Goal: Task Accomplishment & Management: Complete application form

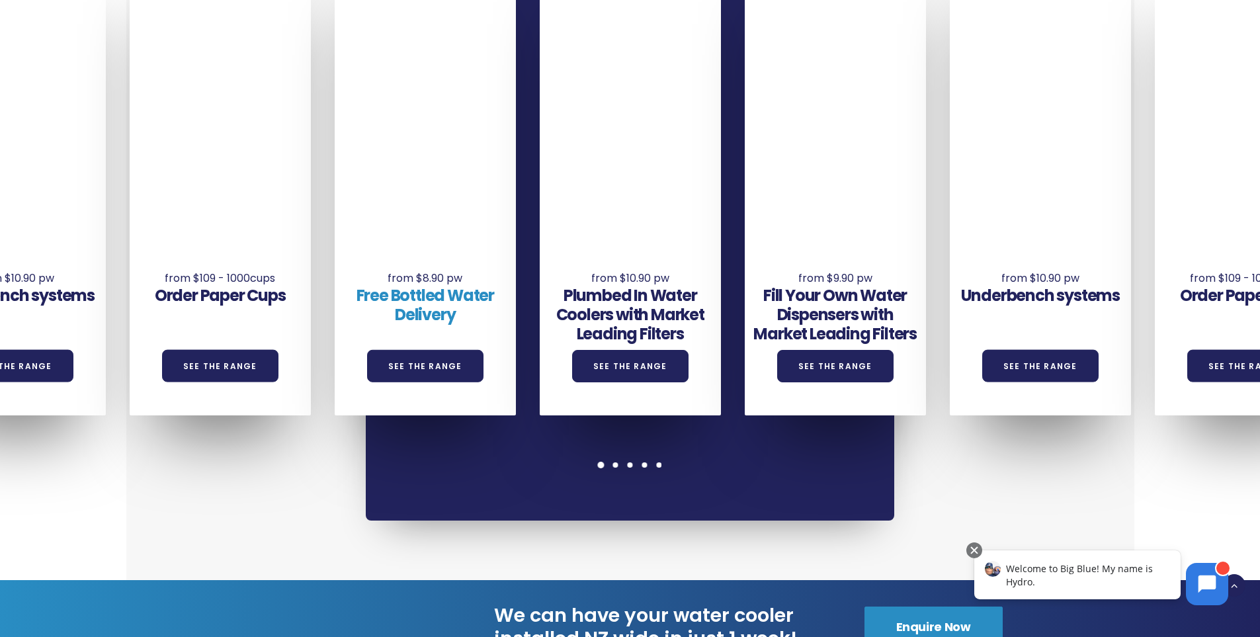
scroll to position [1058, 0]
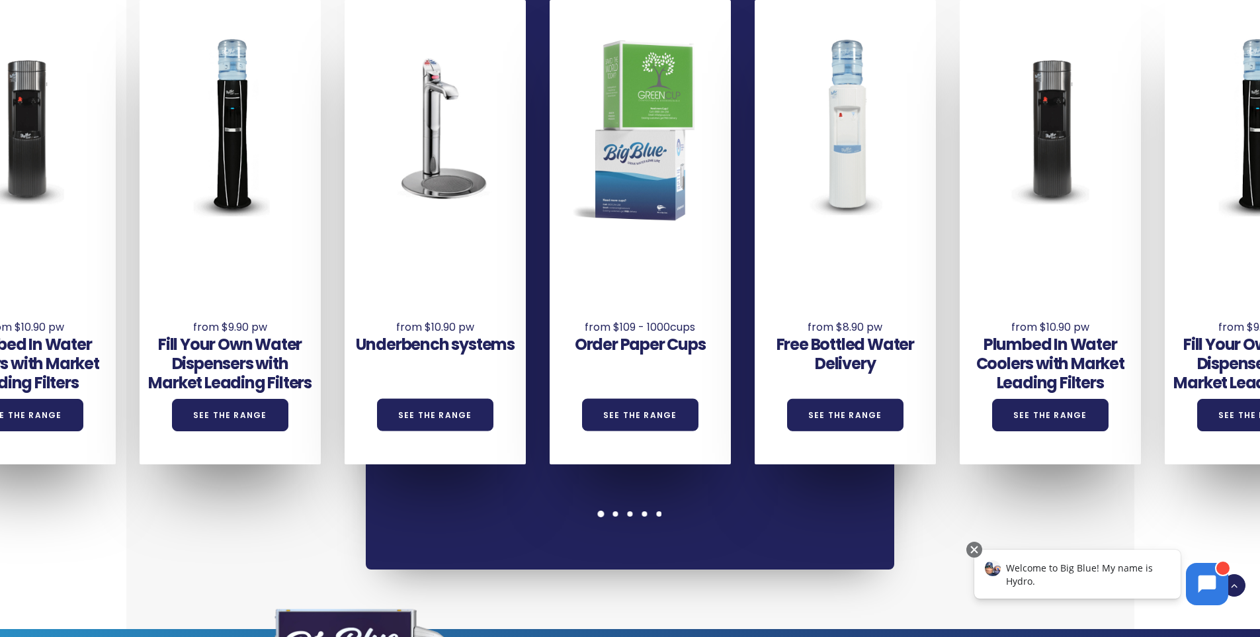
drag, startPoint x: 253, startPoint y: 339, endPoint x: 665, endPoint y: 280, distance: 416.3
click at [665, 280] on div "Underbench systems See the Range Order Paper Cups See the Range Free Bottled Wa…" at bounding box center [447, 232] width 2461 height 464
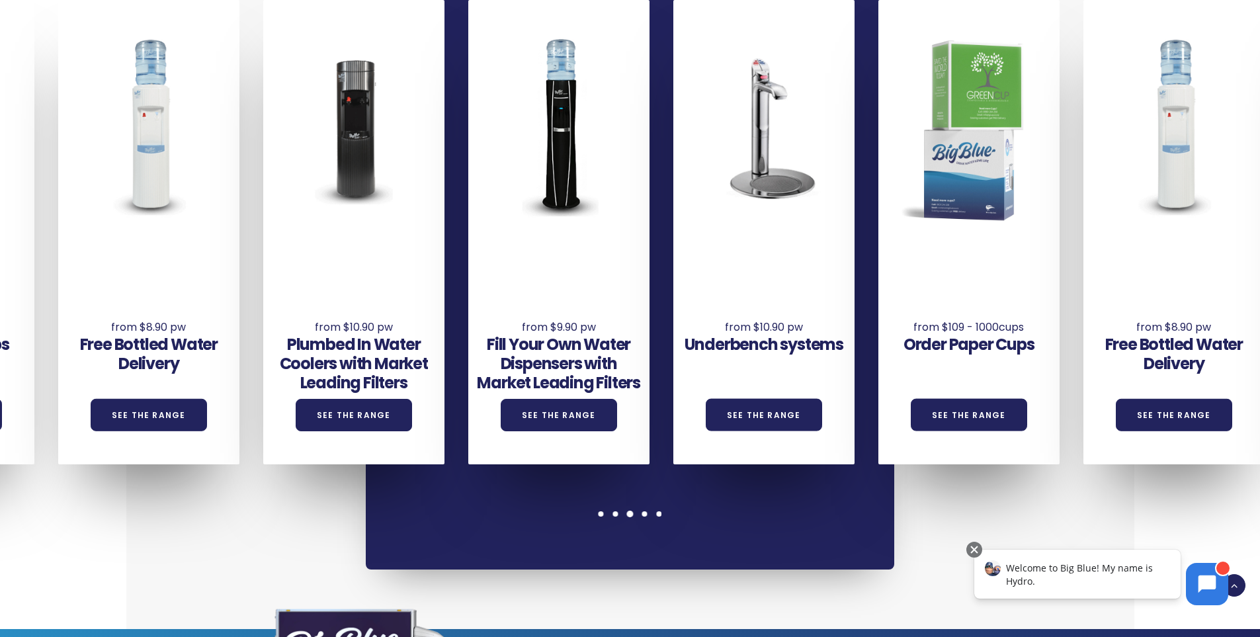
drag, startPoint x: 343, startPoint y: 296, endPoint x: 614, endPoint y: 259, distance: 273.7
click at [613, 260] on div "Fill Your Own Water Dispensers with Market Leading Filters See the Range" at bounding box center [558, 338] width 181 height 183
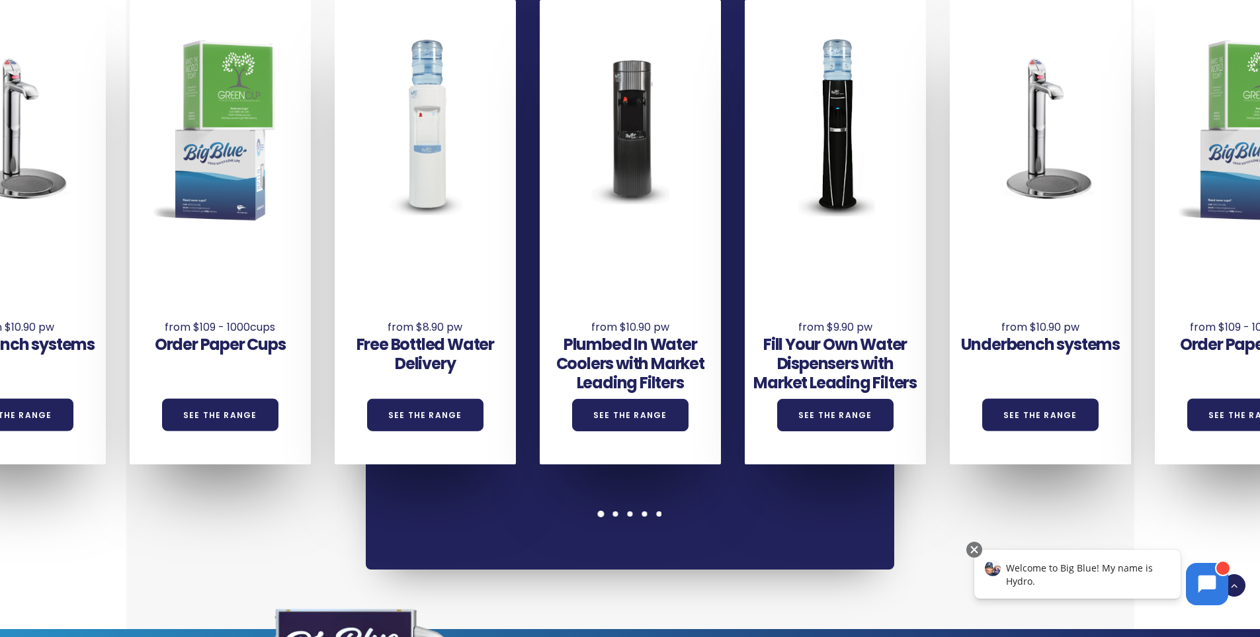
click at [492, 269] on div "Free Bottled Water Delivery See the Range" at bounding box center [425, 329] width 181 height 165
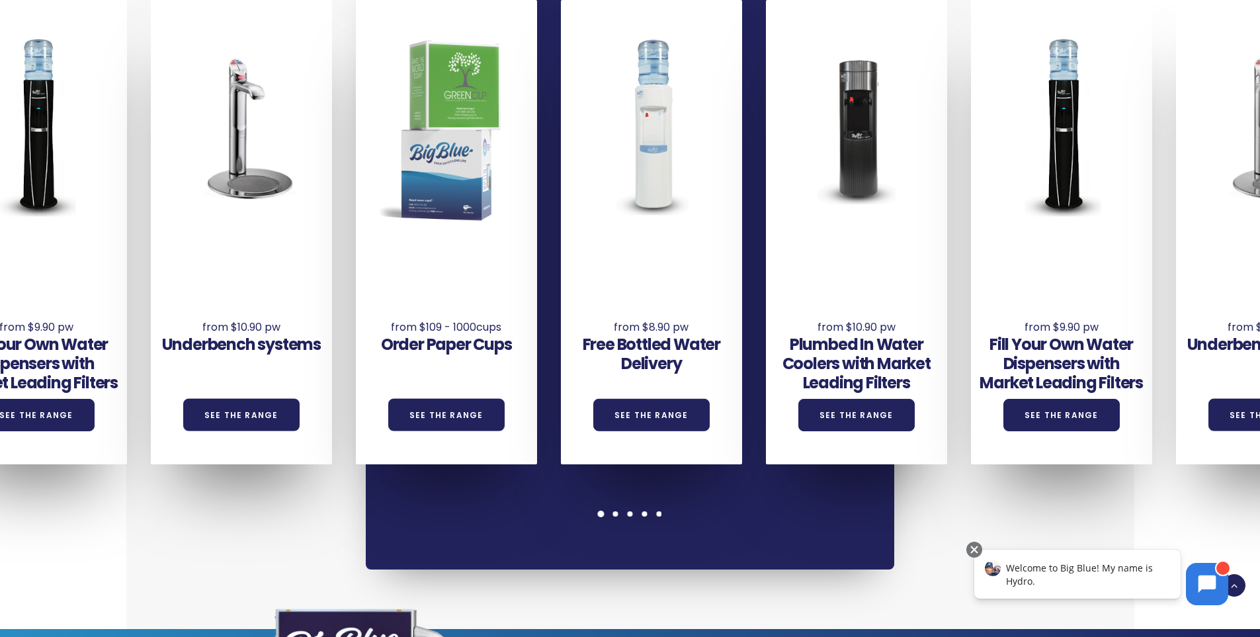
drag, startPoint x: 496, startPoint y: 269, endPoint x: 721, endPoint y: 236, distance: 228.1
click at [721, 236] on div "Underbench systems See the Range Order Paper Cups See the Range Free Bottled Wa…" at bounding box center [253, 232] width 2461 height 464
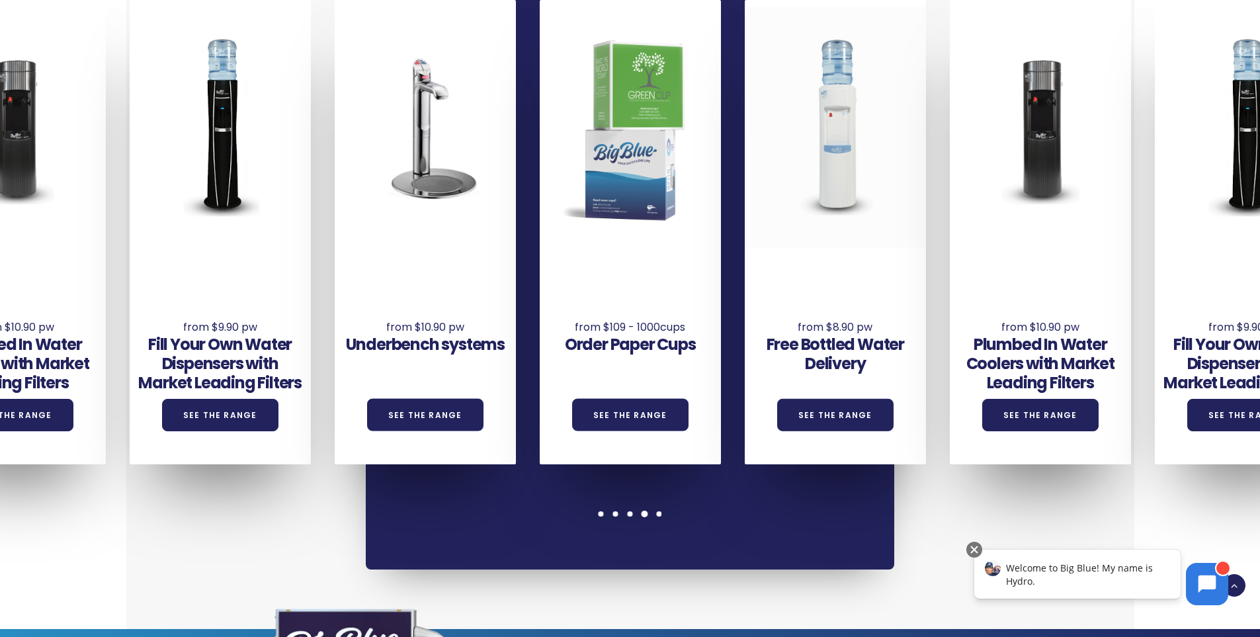
click at [841, 126] on div at bounding box center [835, 127] width 181 height 241
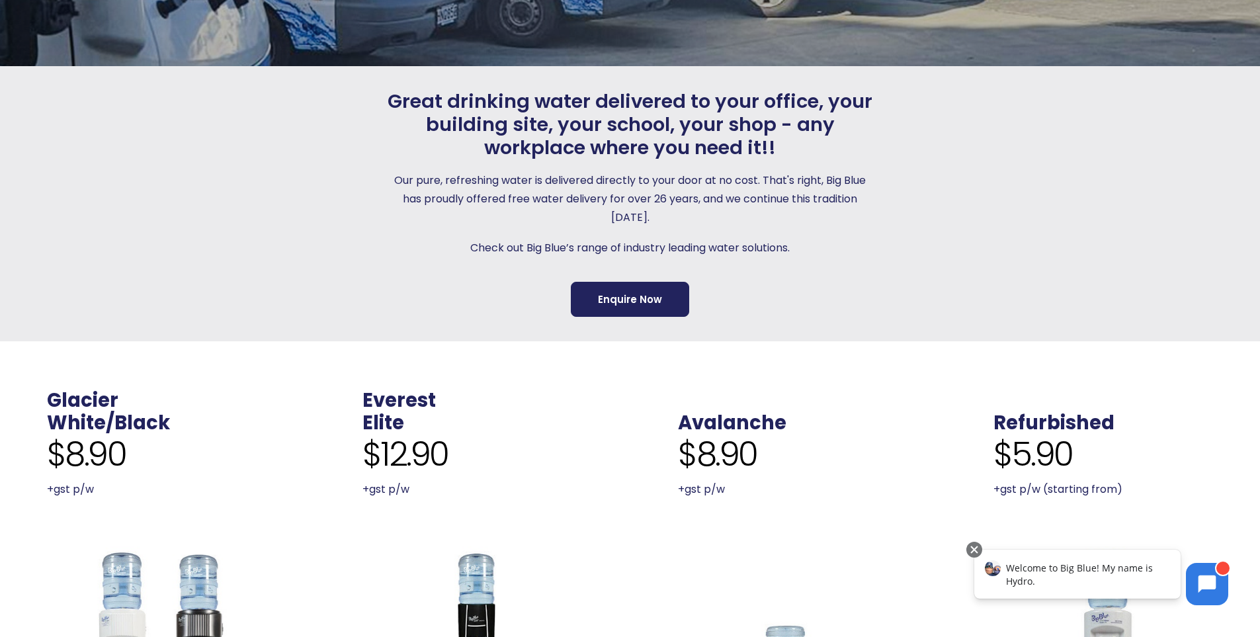
click at [644, 293] on link "Enquire Now" at bounding box center [630, 299] width 118 height 35
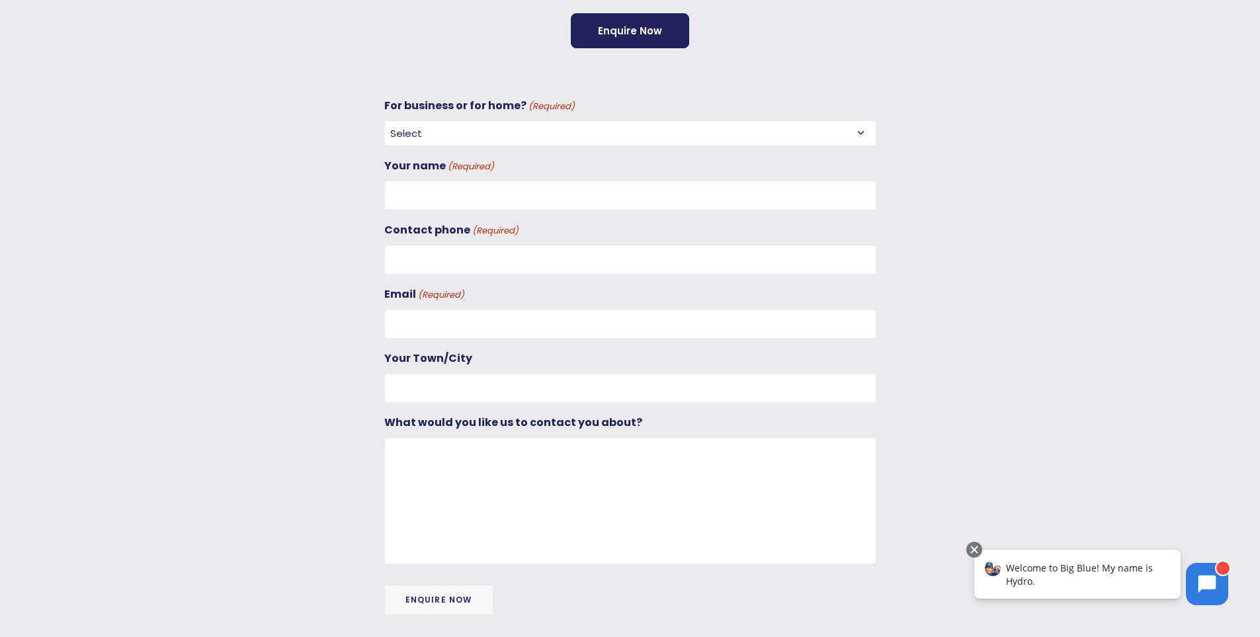
scroll to position [474, 0]
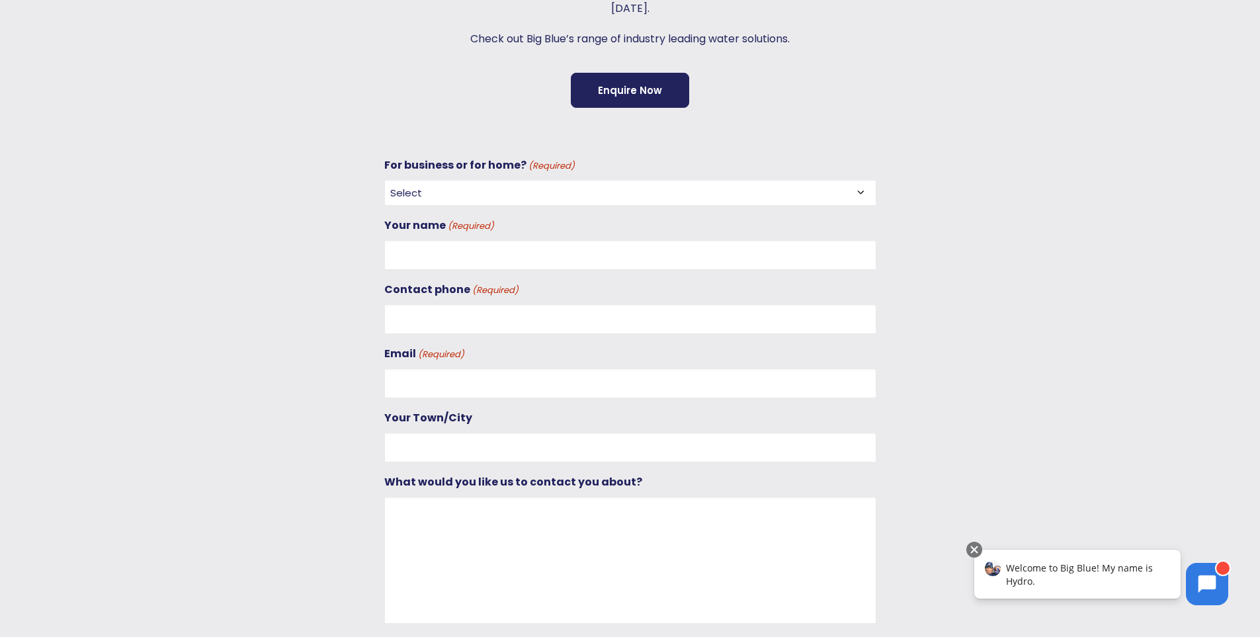
click at [536, 194] on select "Select For Business For Home" at bounding box center [630, 193] width 492 height 26
select select "For Business"
click at [384, 180] on select "Select For Business For Home" at bounding box center [630, 193] width 492 height 26
click at [454, 245] on input "Your name (Required)" at bounding box center [630, 255] width 492 height 30
type input "Ajay"
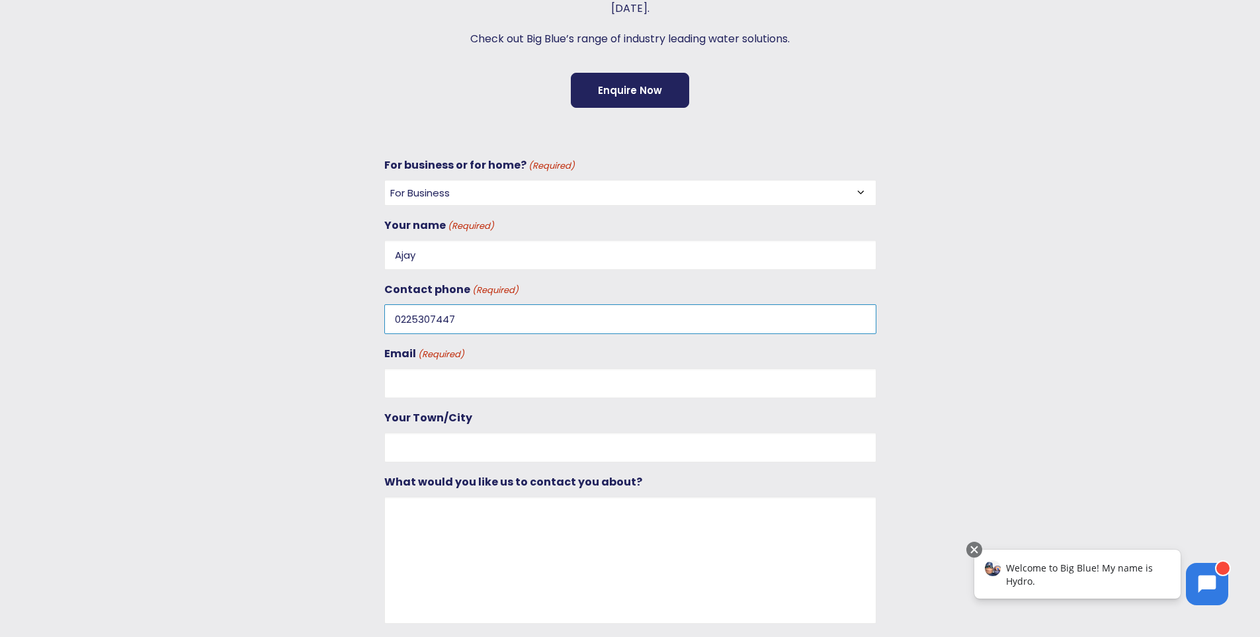
type input "0225307447"
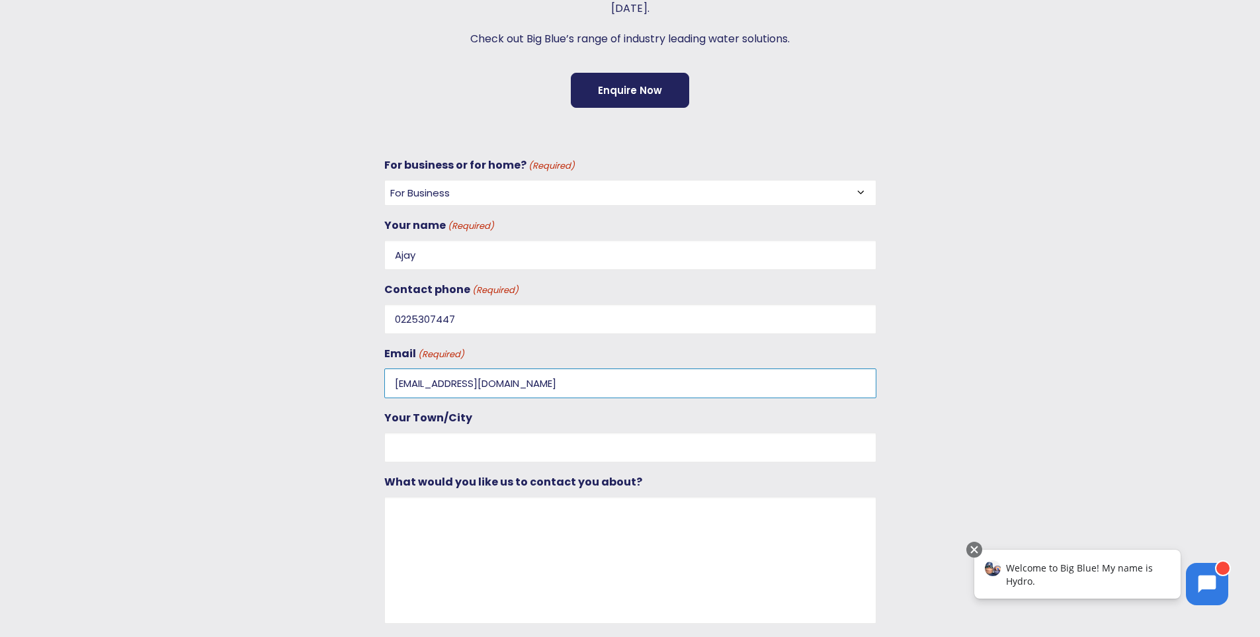
type input "autoempirehamilton@gmail.com"
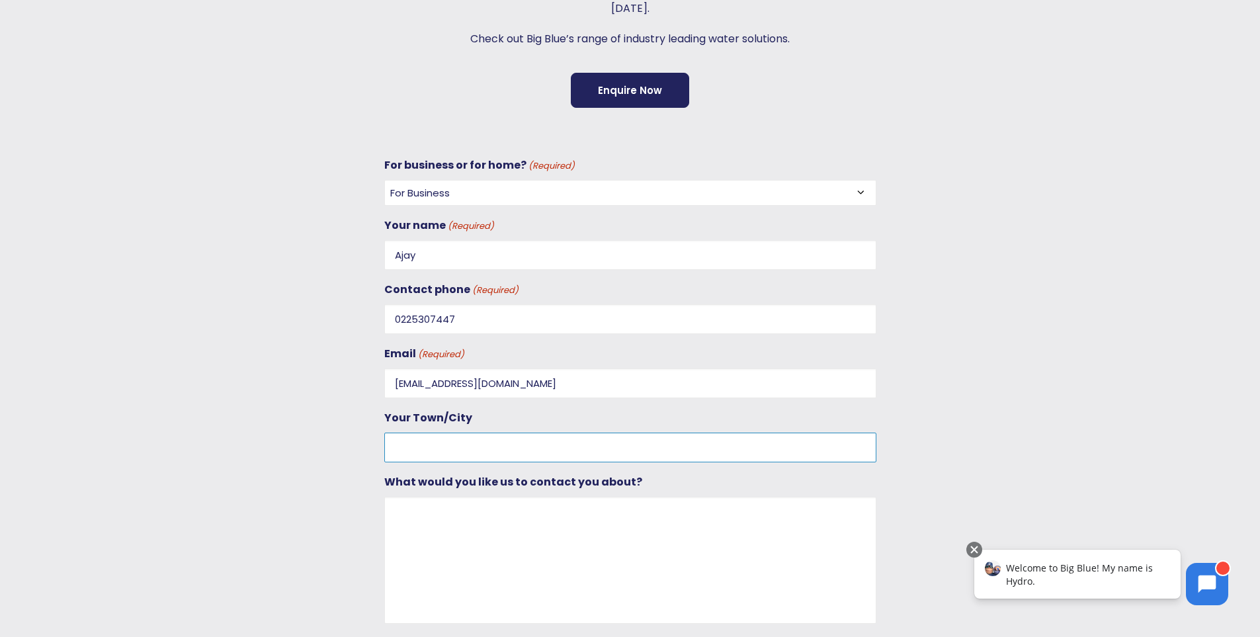
click at [451, 448] on input "Your Town/City" at bounding box center [630, 448] width 492 height 30
type input "hamilton"
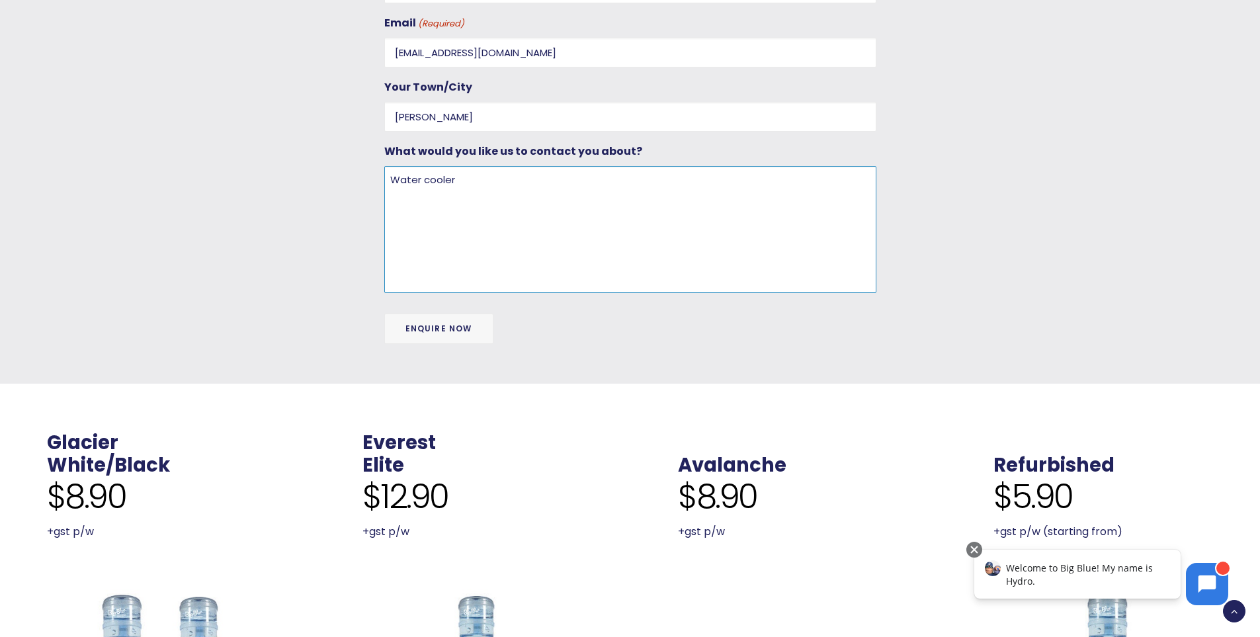
type textarea "Water cooler"
click at [447, 338] on input "Enquire Now" at bounding box center [438, 329] width 109 height 30
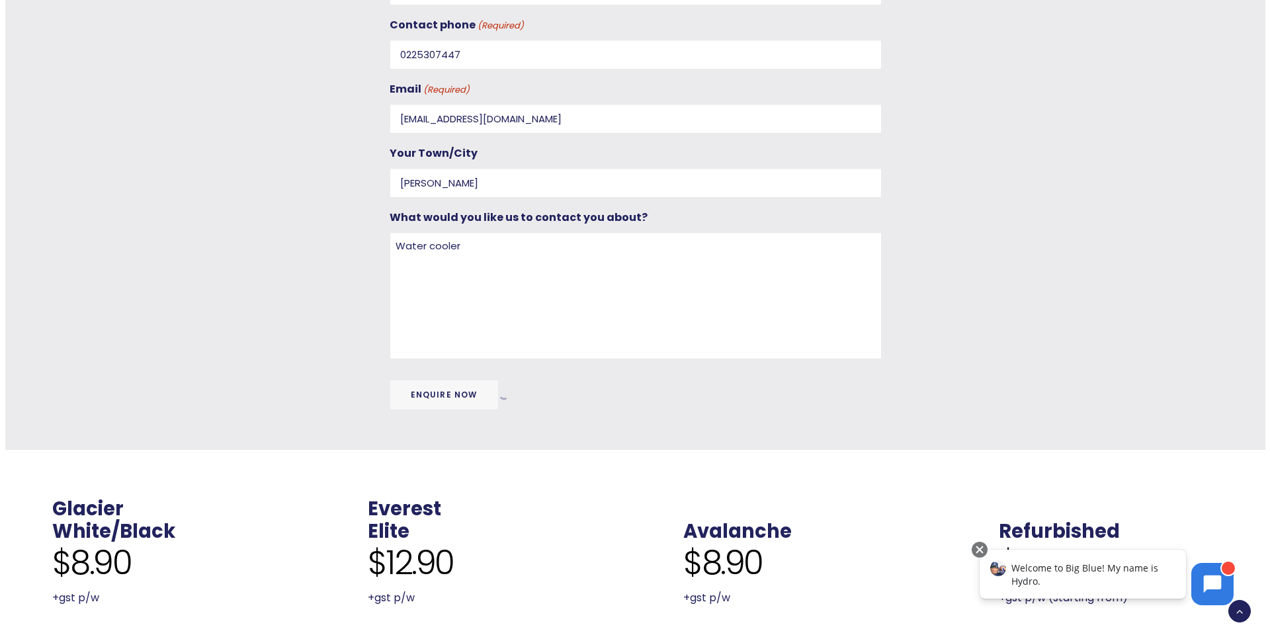
scroll to position [0, 0]
